Goal: Browse casually: Explore the website without a specific task or goal

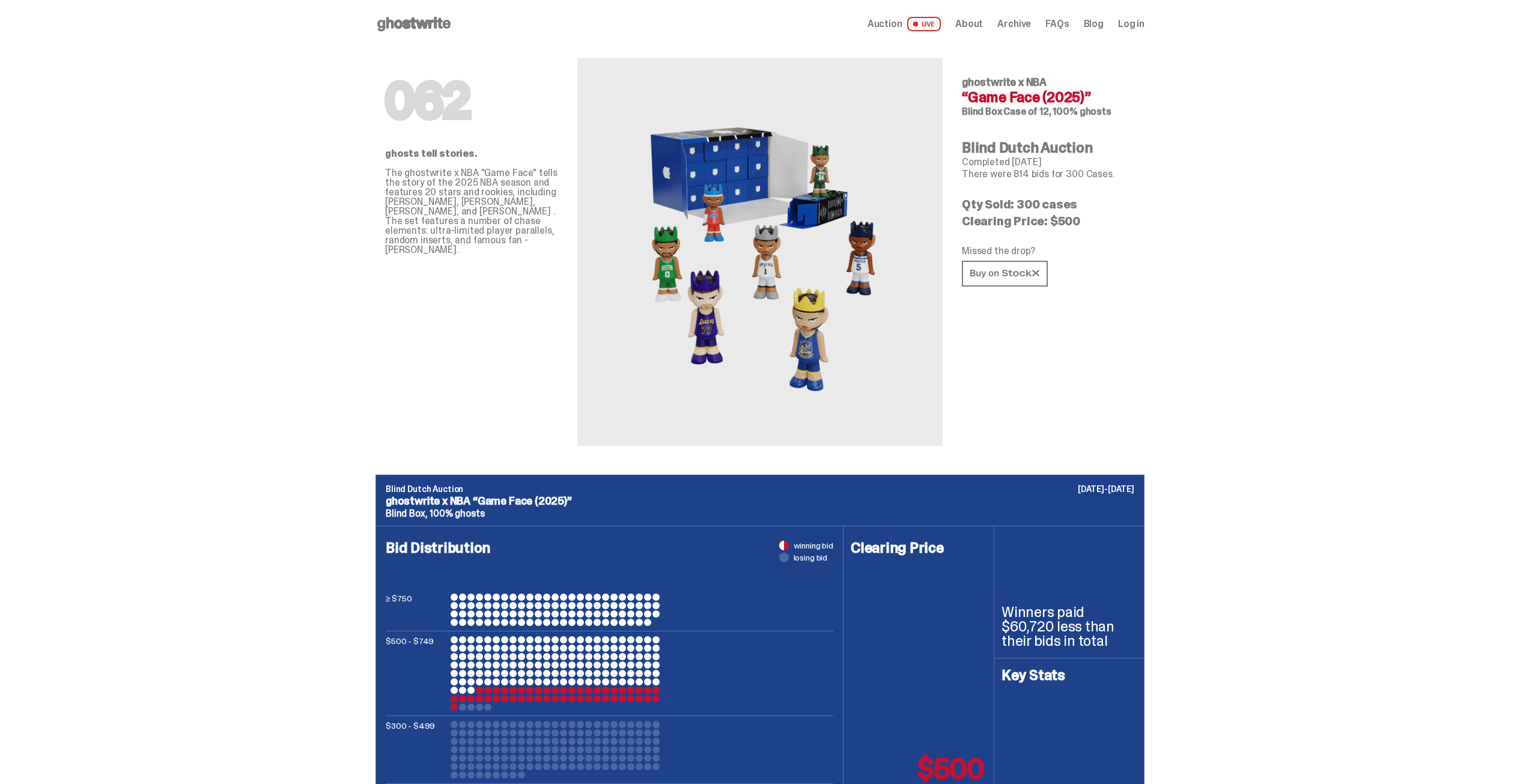
click at [741, 315] on img at bounding box center [760, 252] width 265 height 330
click at [727, 380] on img at bounding box center [760, 252] width 265 height 330
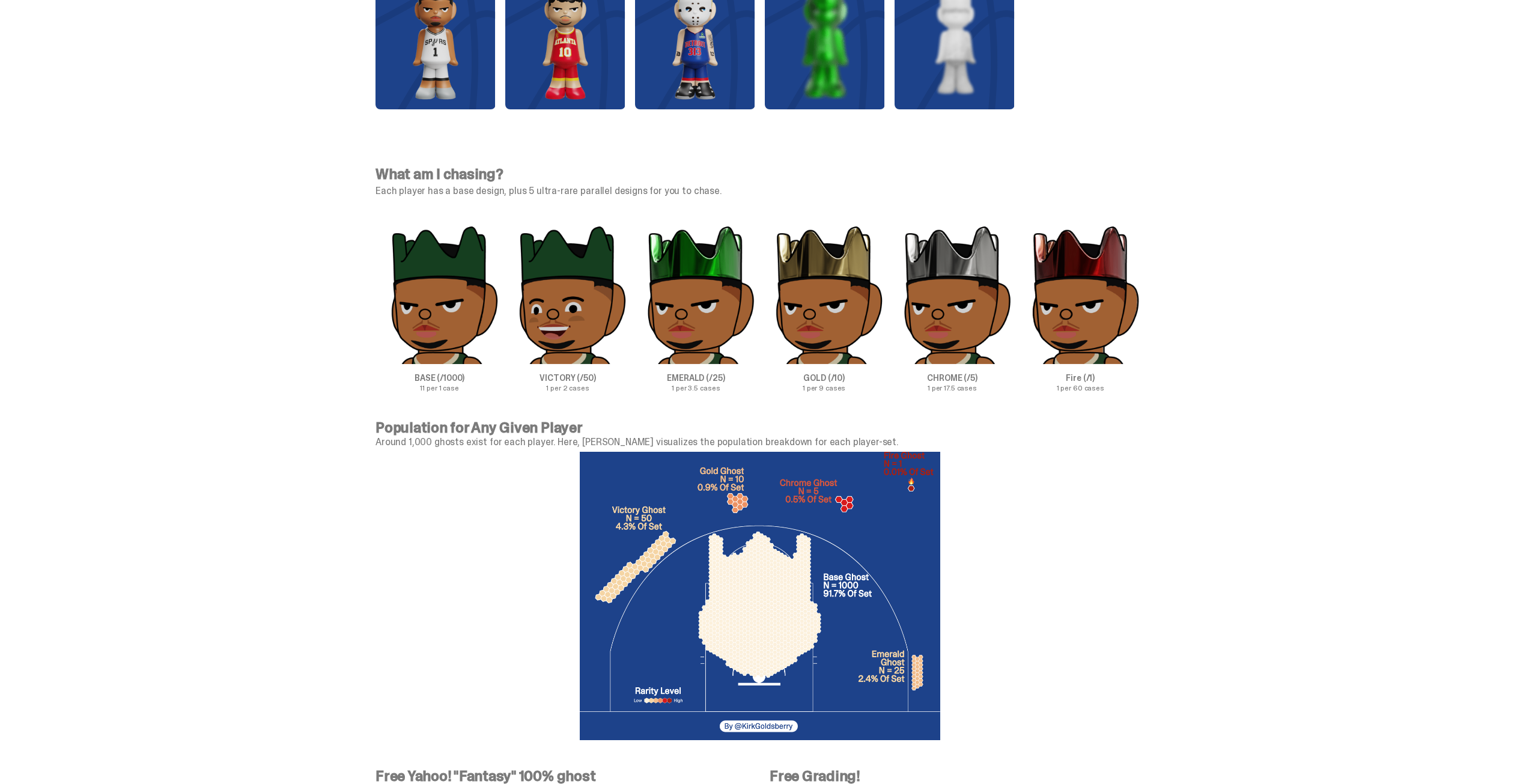
scroll to position [3544, 0]
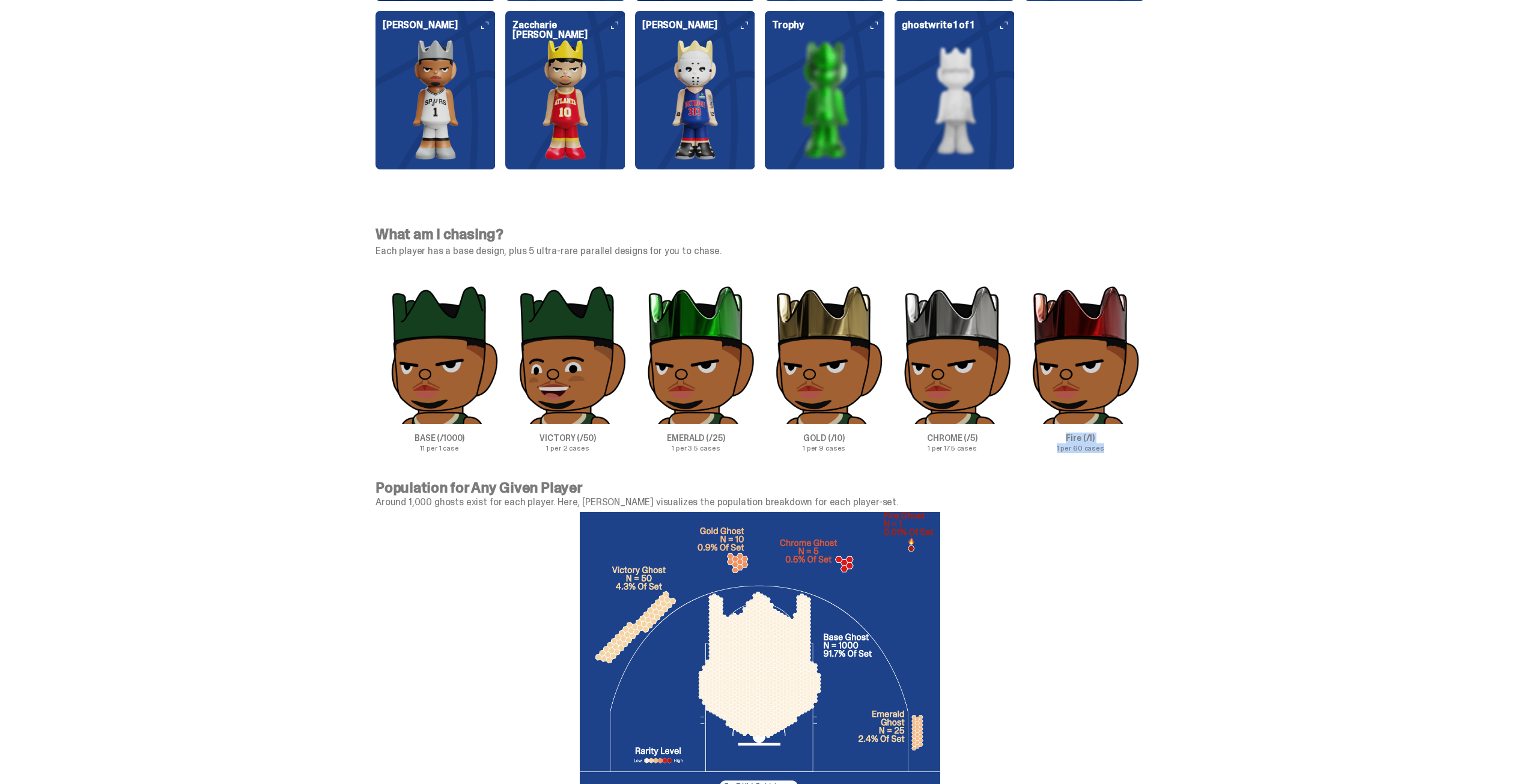
drag, startPoint x: 1147, startPoint y: 475, endPoint x: 1033, endPoint y: 435, distance: 120.8
click at [1033, 435] on div "What am I chasing? Each player has a base design, plus 5 ultra-rare parallel de…" at bounding box center [760, 339] width 1520 height 282
click at [1049, 436] on p "Fire (/1)" at bounding box center [1081, 437] width 128 height 9
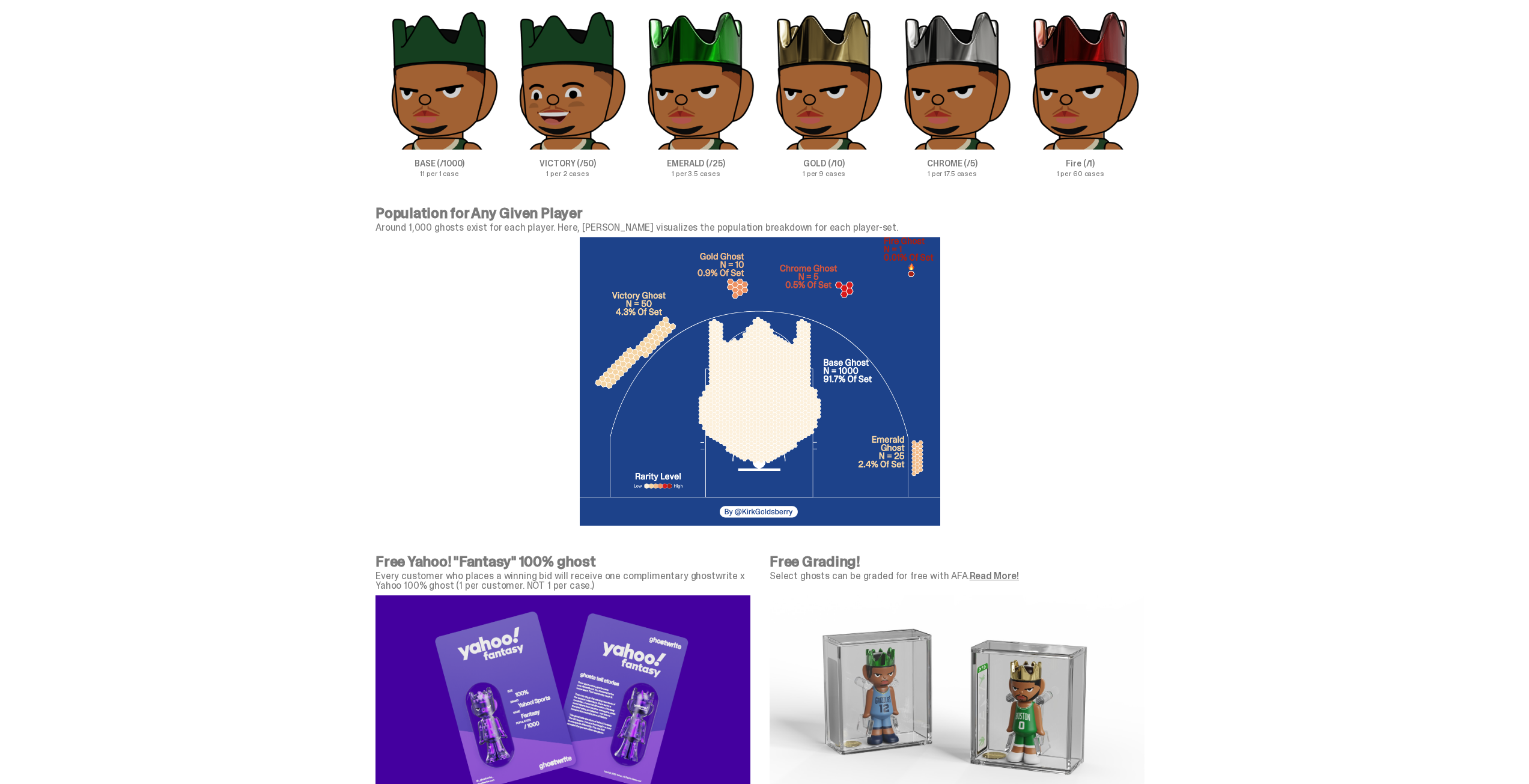
scroll to position [4059, 0]
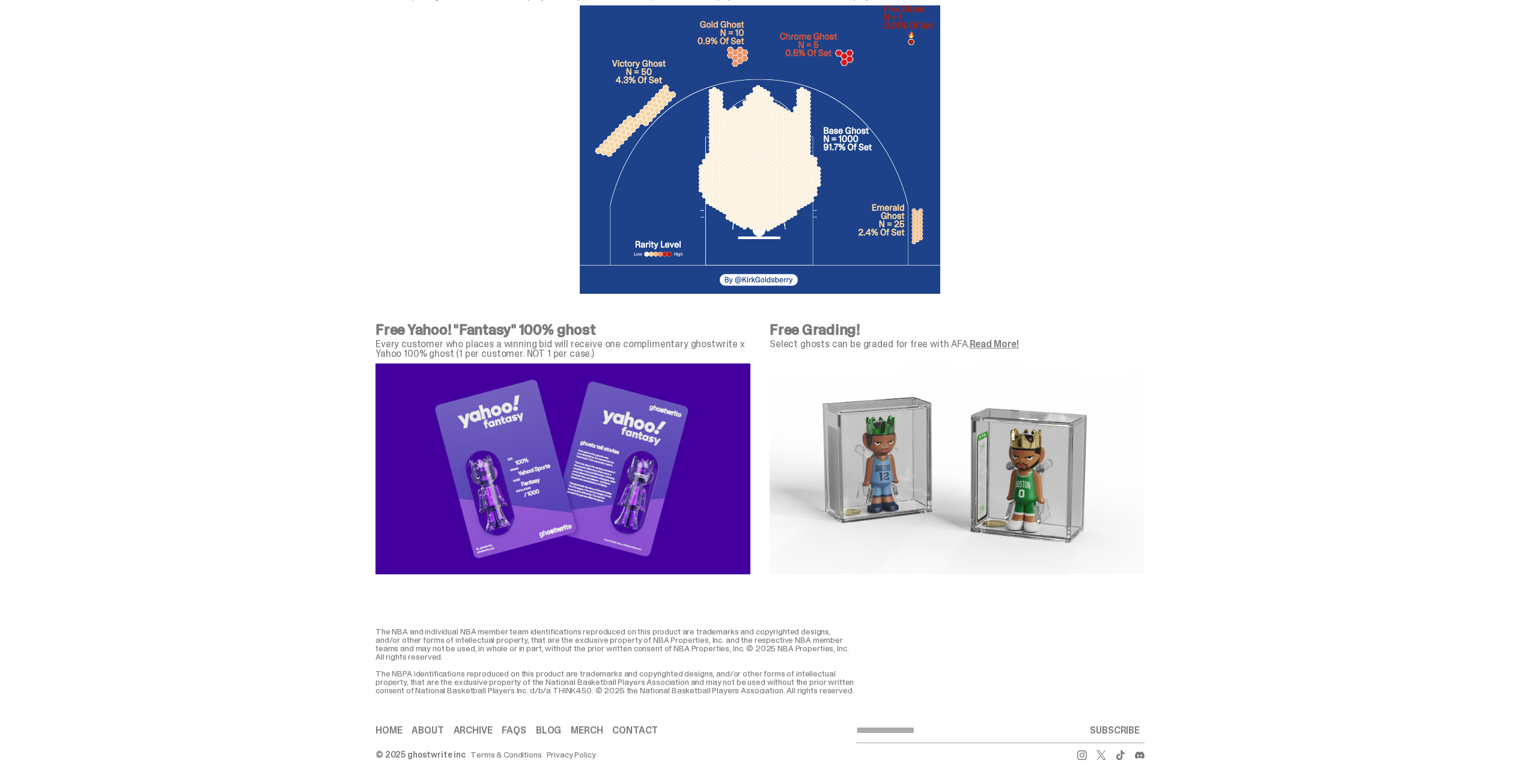
drag, startPoint x: 1014, startPoint y: 492, endPoint x: 1001, endPoint y: 465, distance: 30.0
click at [1001, 465] on img at bounding box center [957, 468] width 375 height 210
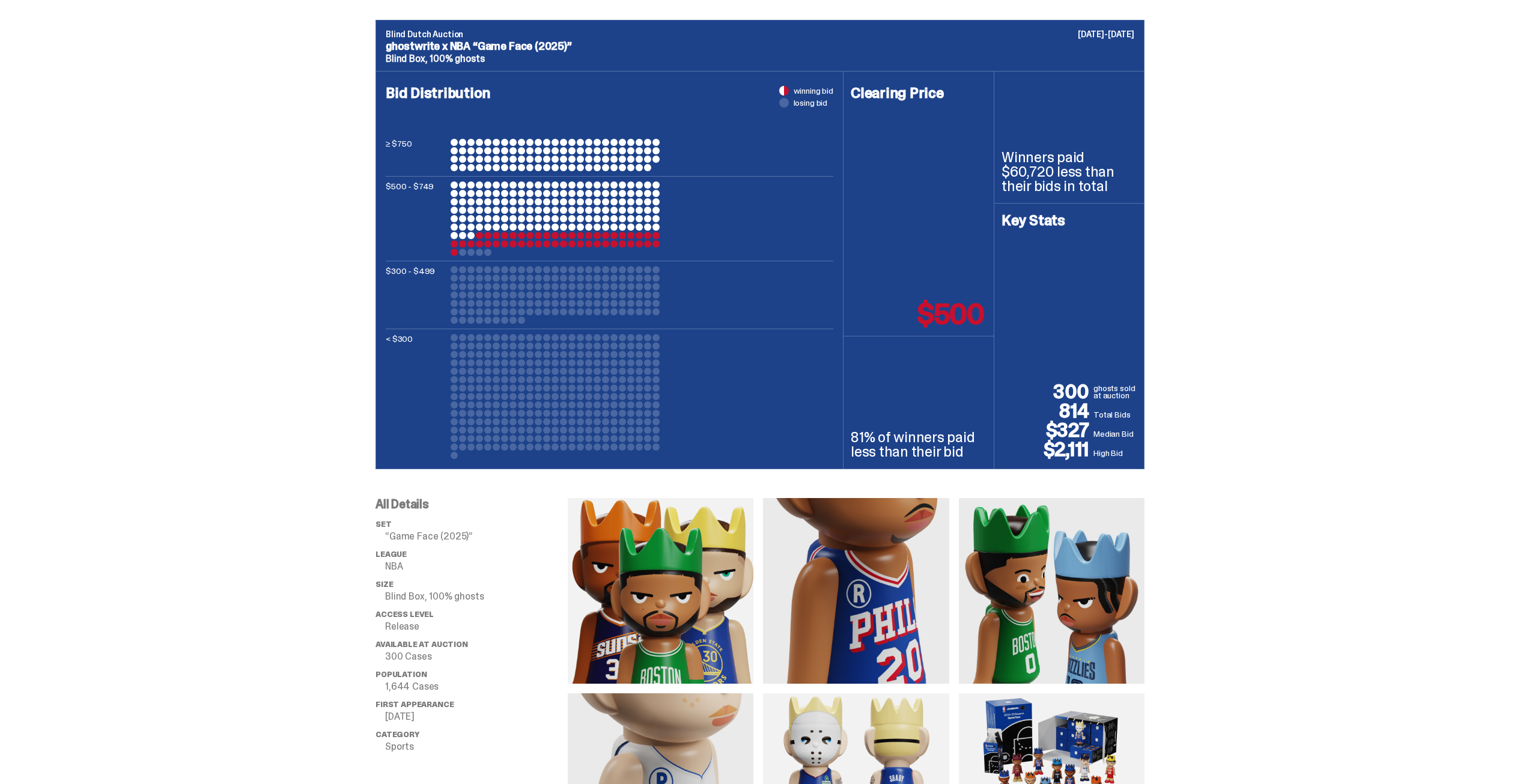
scroll to position [335, 0]
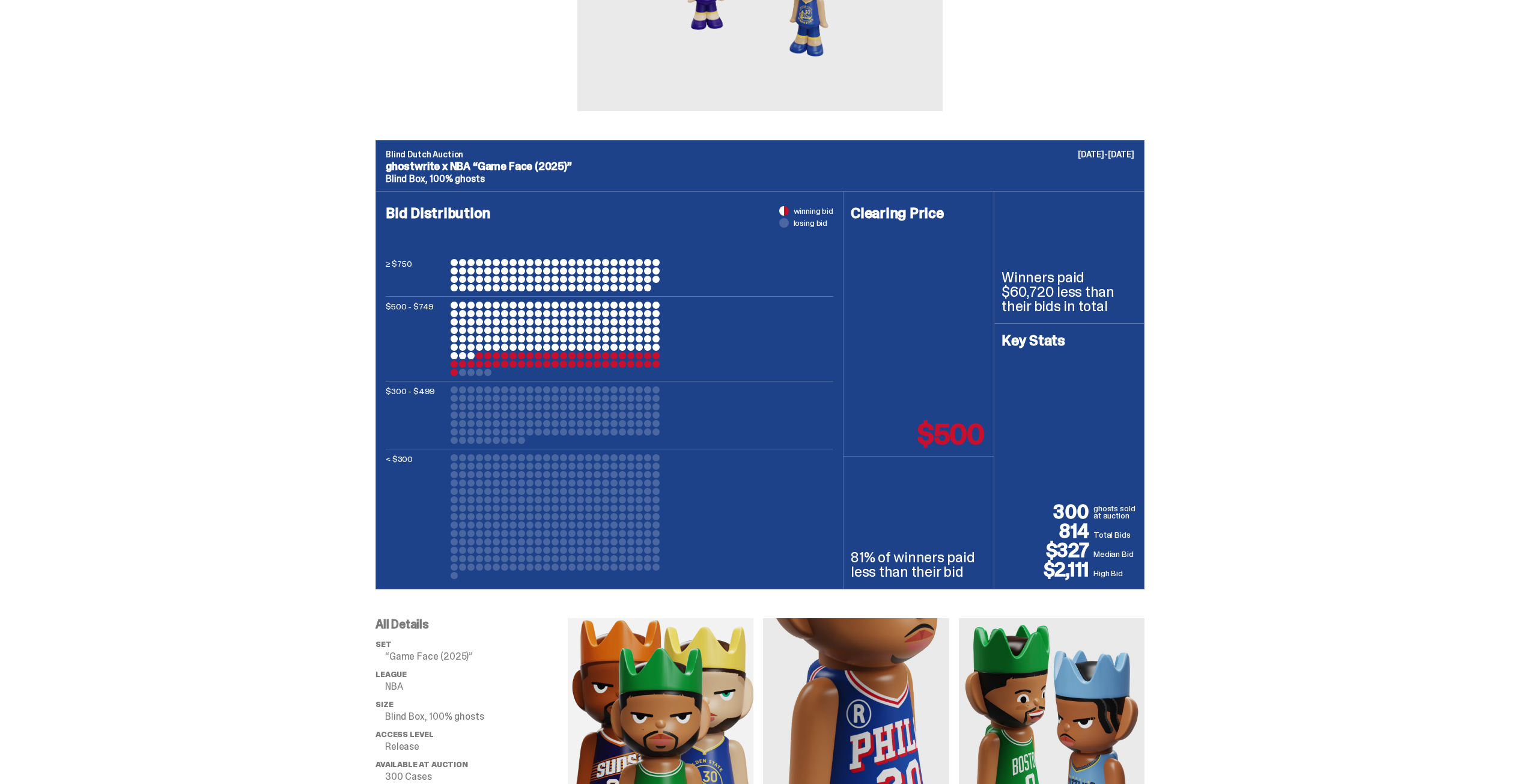
drag, startPoint x: 979, startPoint y: 429, endPoint x: 903, endPoint y: 379, distance: 91.0
click at [903, 379] on div "Clearing Price $500" at bounding box center [920, 323] width 151 height 265
click at [905, 378] on div "Clearing Price $500" at bounding box center [920, 323] width 151 height 265
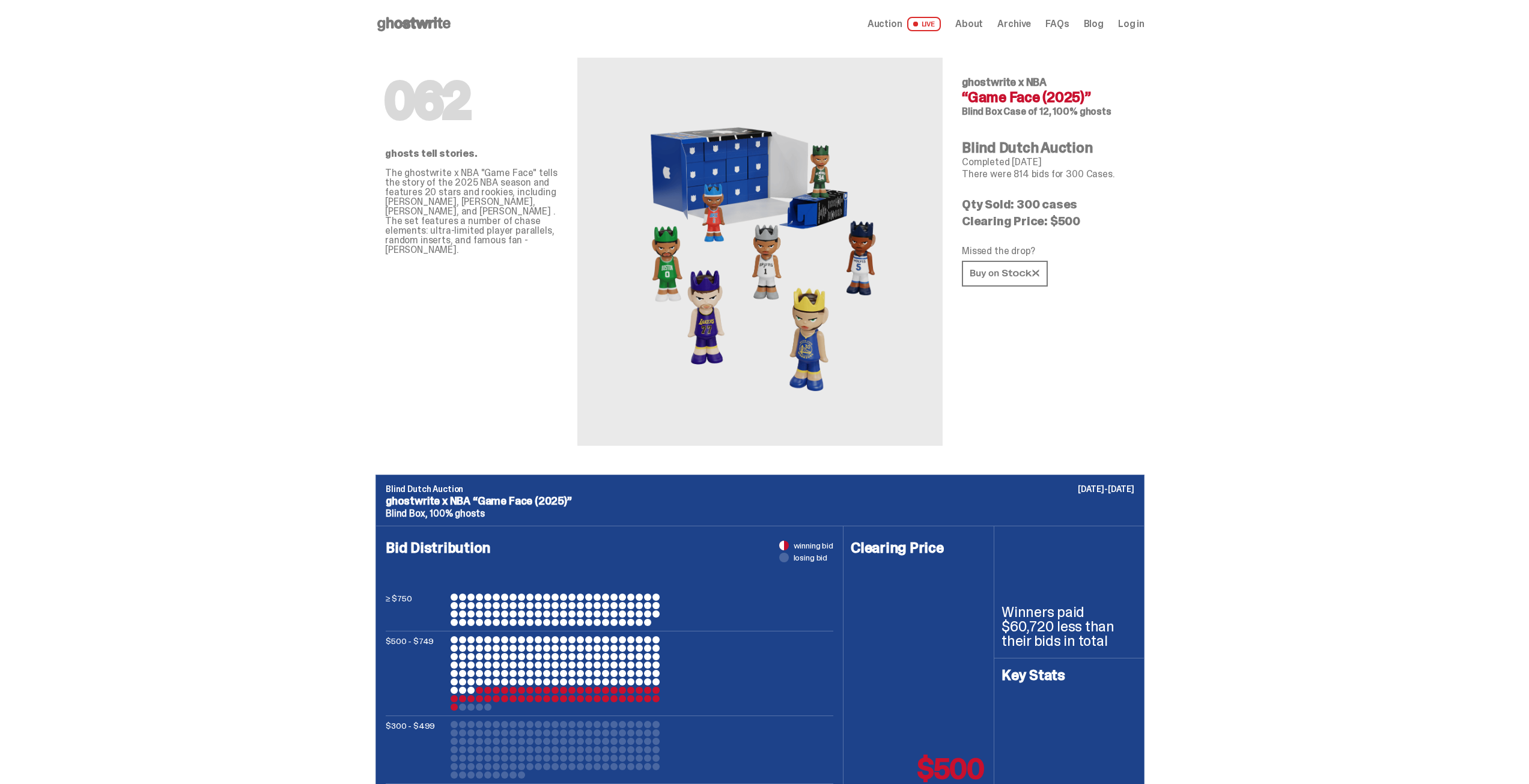
click at [970, 31] on div "Open main menu Home Auction LIVE About Archive FAQs Blog Log in" at bounding box center [760, 24] width 769 height 19
click at [896, 25] on span "Auction" at bounding box center [885, 24] width 35 height 10
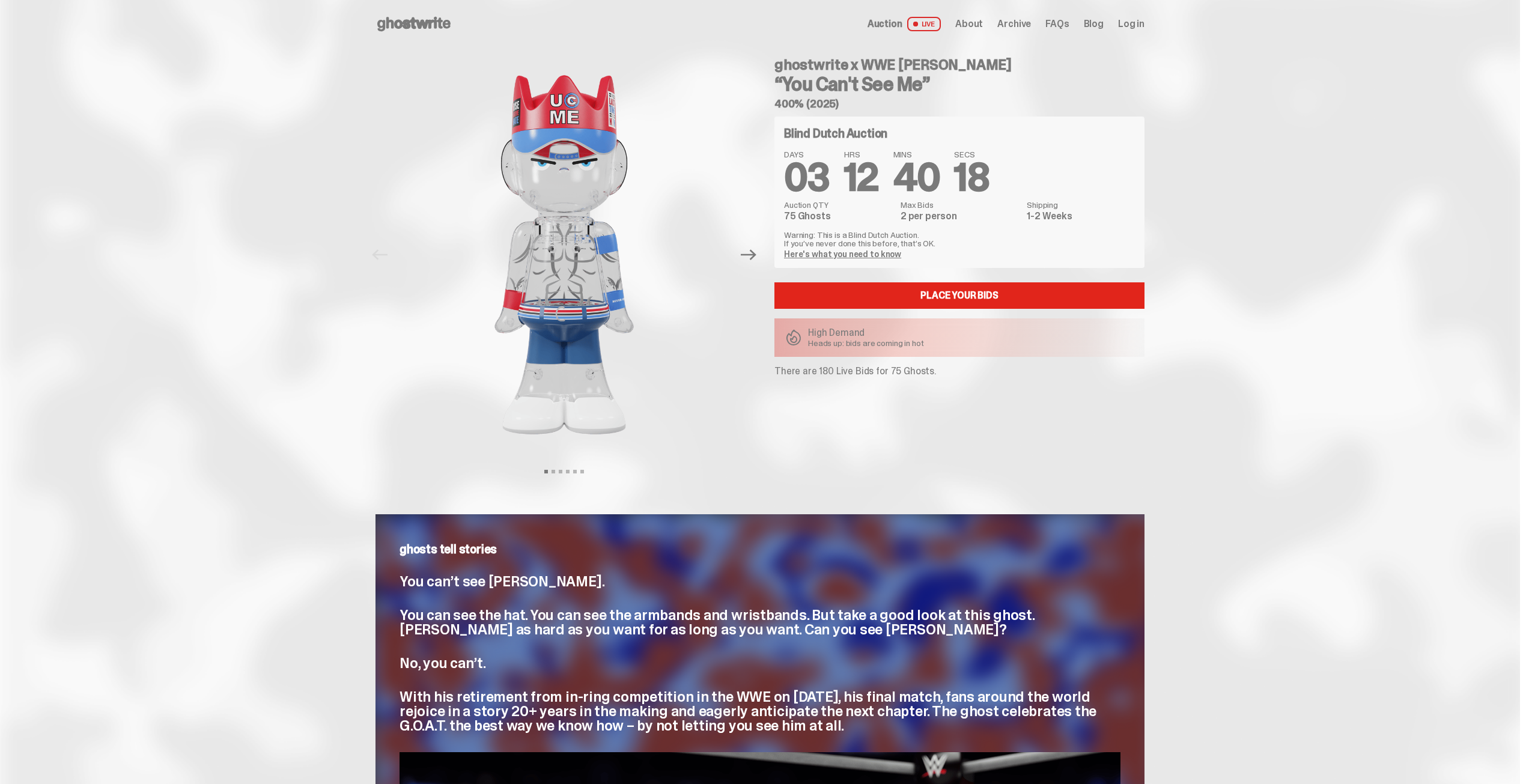
drag, startPoint x: 1032, startPoint y: 26, endPoint x: 1051, endPoint y: 25, distance: 19.0
click at [1032, 26] on span "Archive" at bounding box center [1014, 24] width 34 height 10
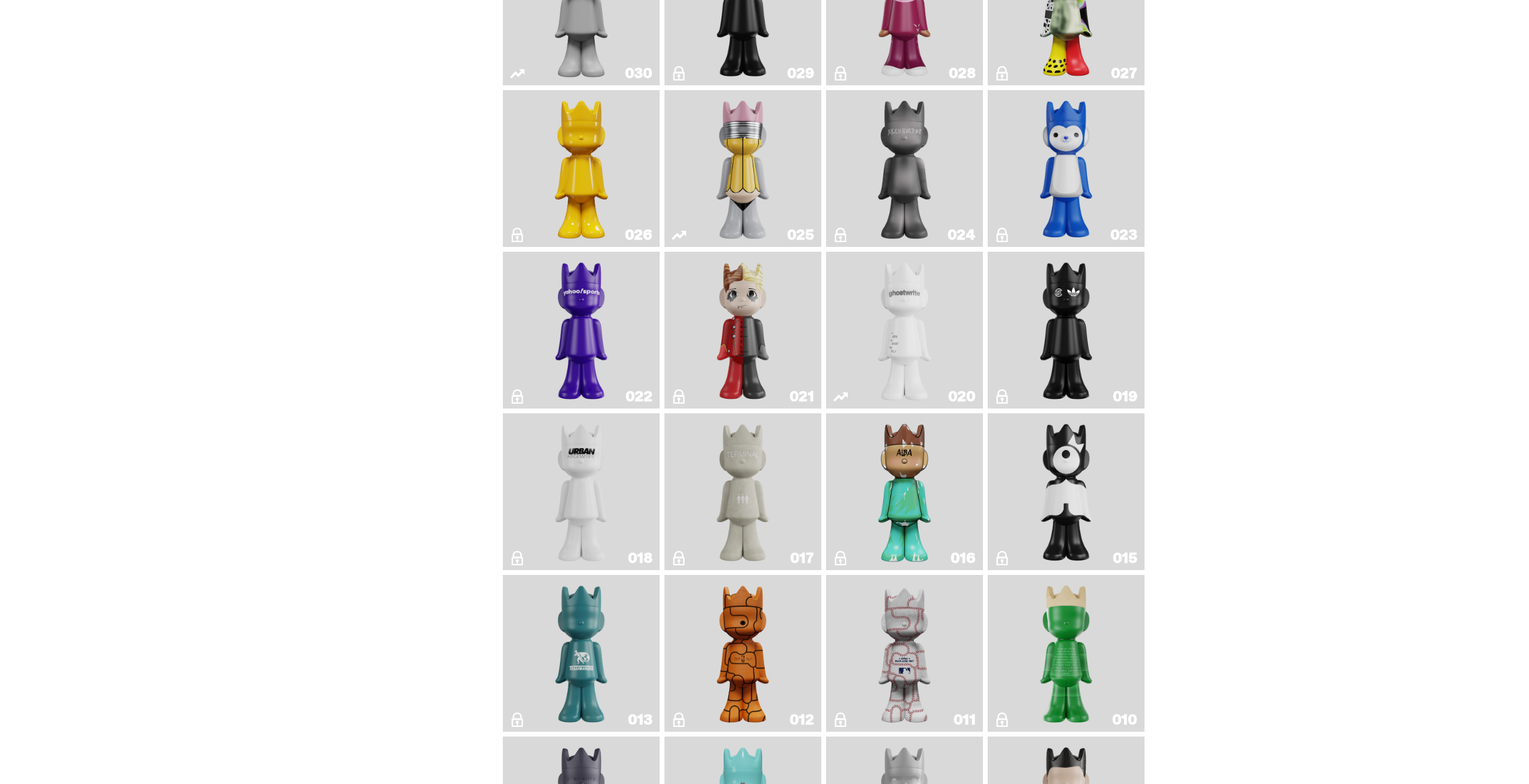
scroll to position [1071, 0]
